Goal: Transaction & Acquisition: Subscribe to service/newsletter

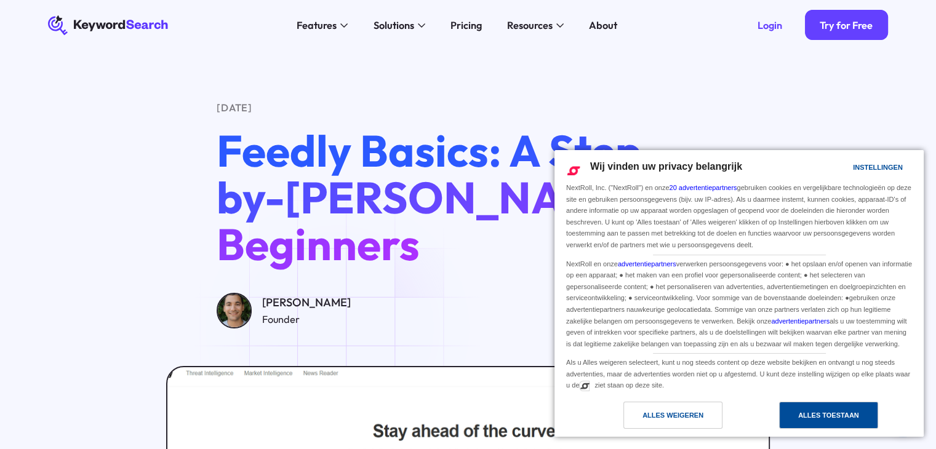
click at [812, 412] on div "Alles toestaan" at bounding box center [828, 416] width 61 height 14
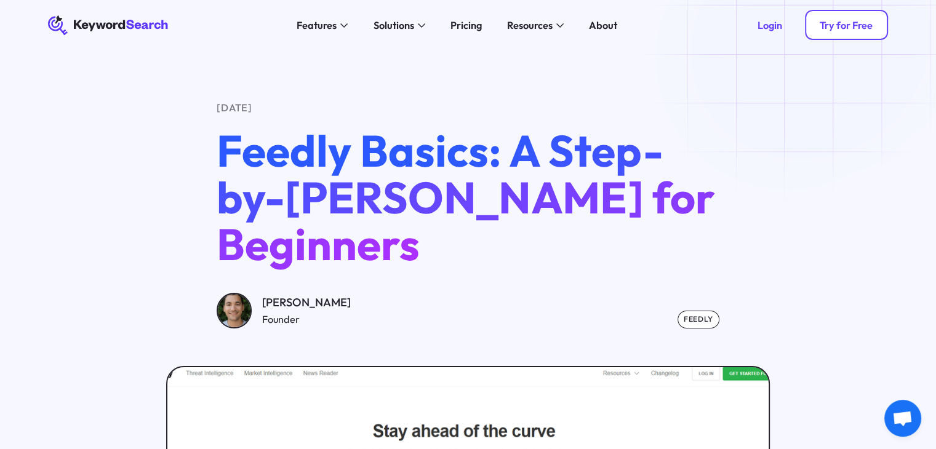
click at [842, 28] on div "Try for Free" at bounding box center [846, 25] width 53 height 12
